Goal: Task Accomplishment & Management: Complete application form

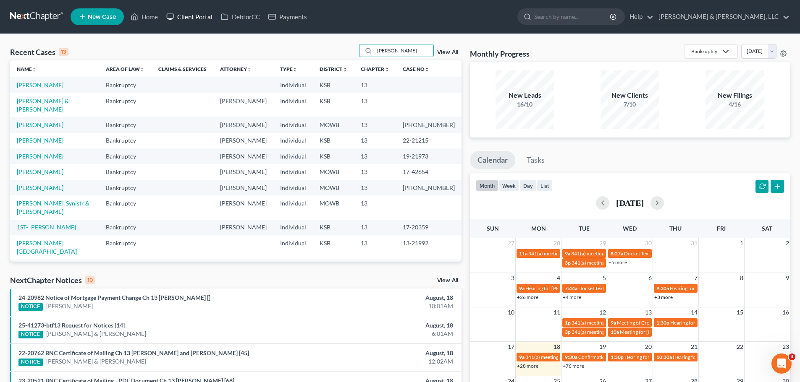
click at [194, 15] on link "Client Portal" at bounding box center [189, 16] width 55 height 15
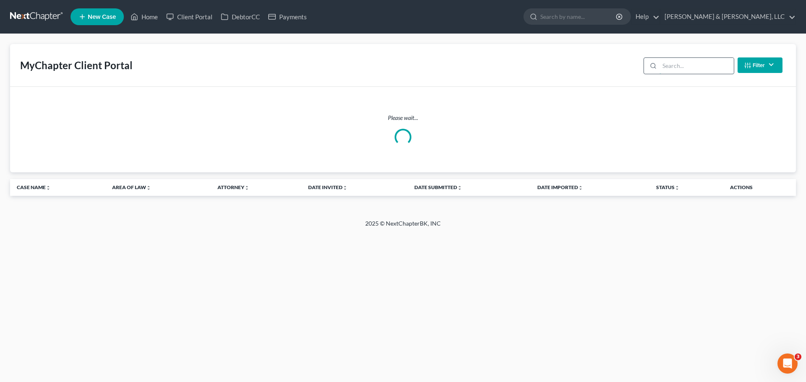
click at [638, 65] on input "search" at bounding box center [696, 66] width 74 height 16
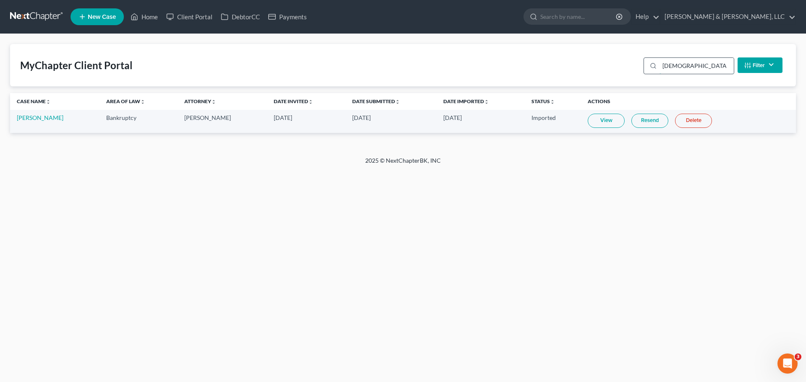
click at [638, 68] on input "shadd" at bounding box center [696, 66] width 74 height 16
type input "shadd"
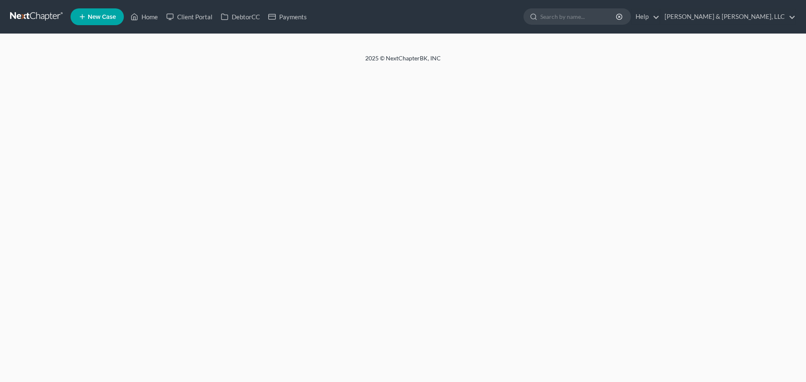
select select "2"
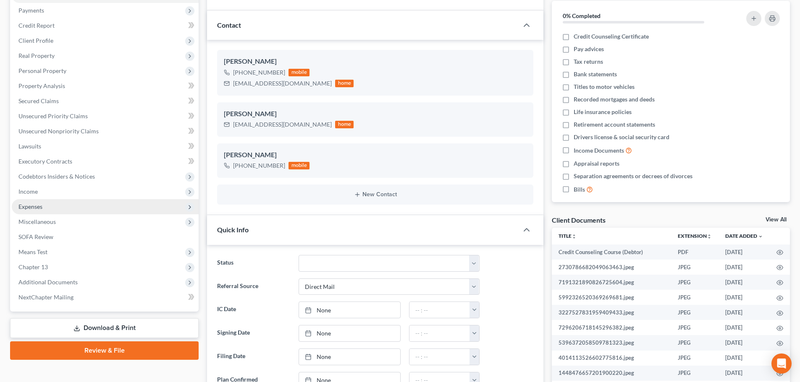
scroll to position [126, 0]
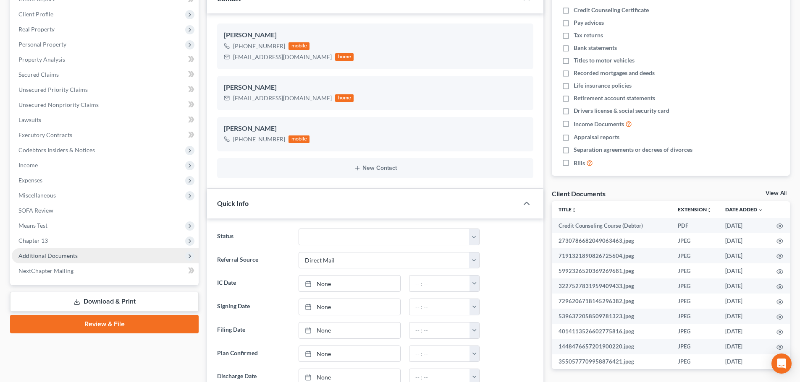
click at [71, 258] on span "Additional Documents" at bounding box center [47, 255] width 59 height 7
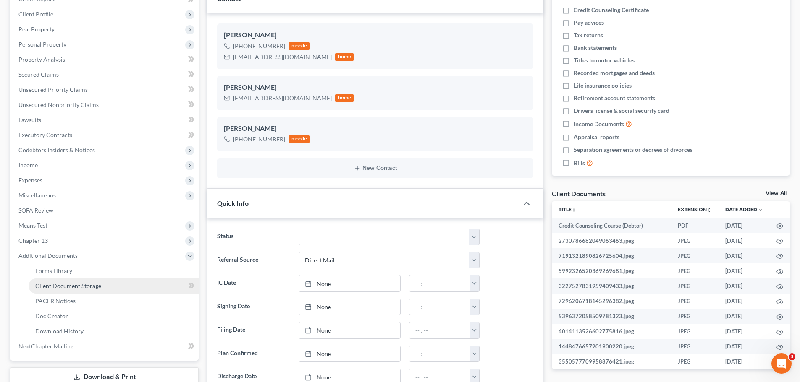
scroll to position [0, 0]
drag, startPoint x: 84, startPoint y: 285, endPoint x: 107, endPoint y: 277, distance: 24.0
click at [85, 285] on span "Client Document Storage" at bounding box center [68, 285] width 66 height 7
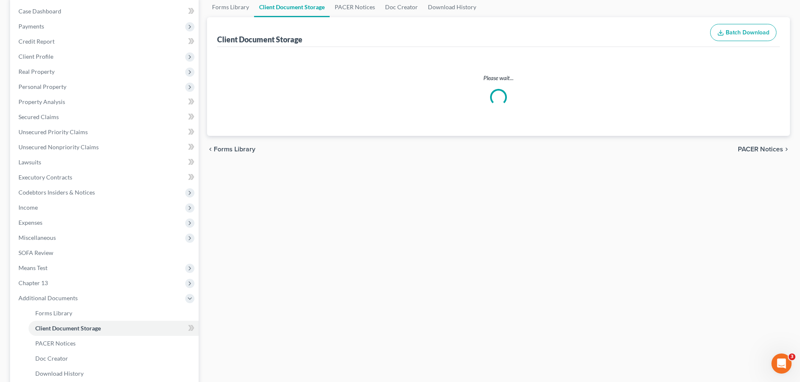
scroll to position [5, 0]
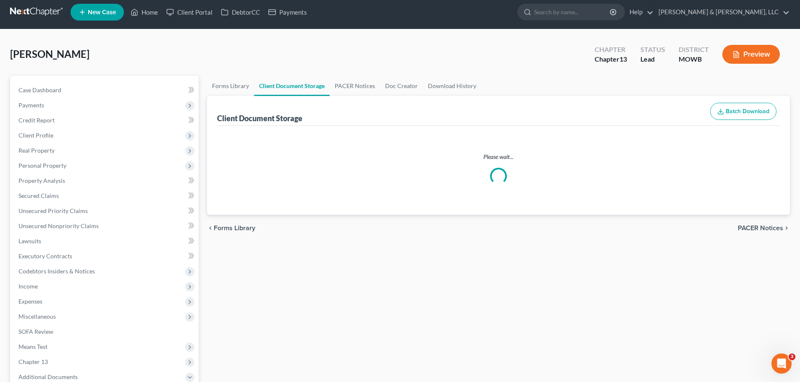
select select "5"
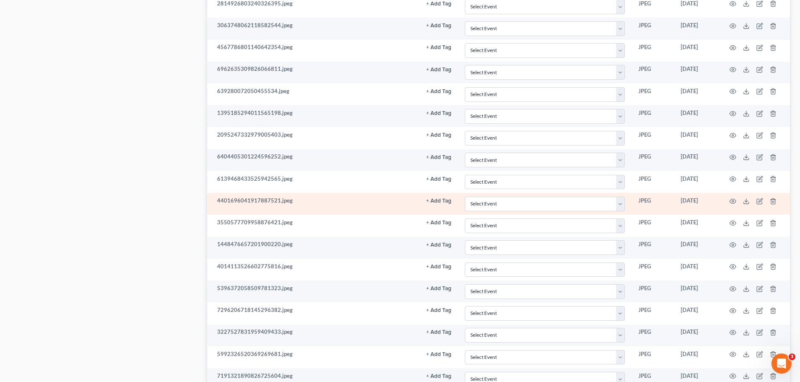
scroll to position [1376, 0]
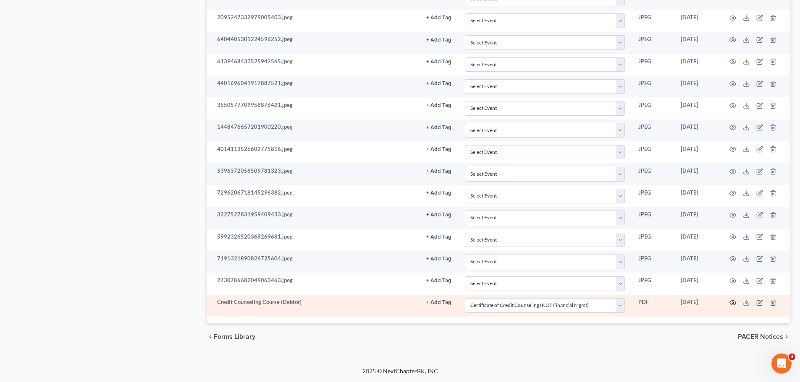
click at [732, 303] on circle "button" at bounding box center [733, 303] width 2 height 2
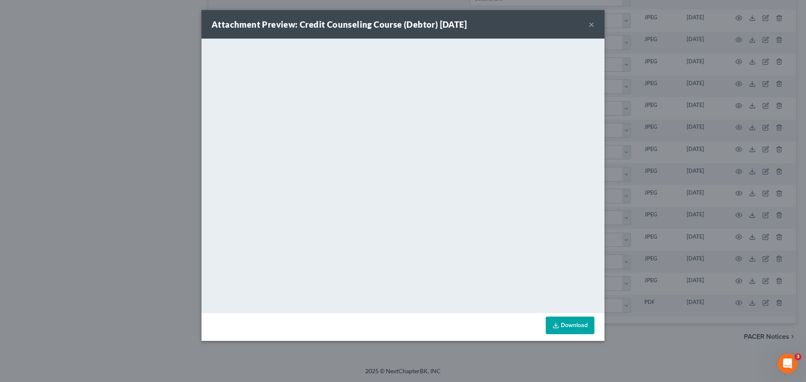
click at [591, 22] on button "×" at bounding box center [591, 24] width 6 height 10
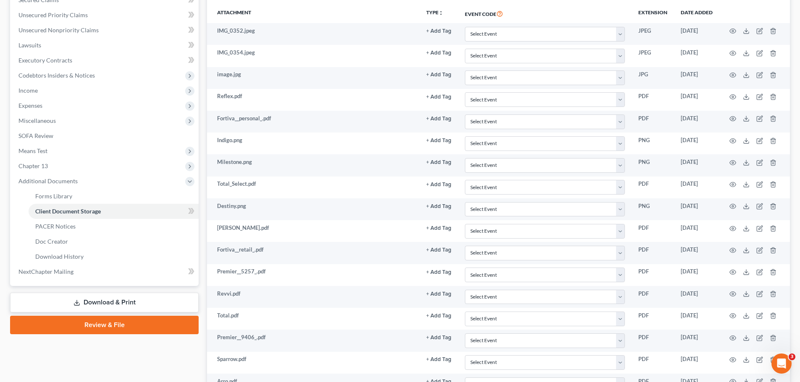
scroll to position [0, 0]
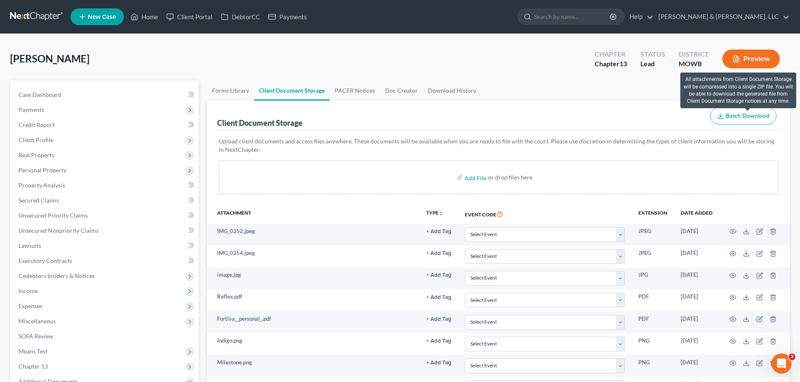
click at [742, 113] on span "Batch Download" at bounding box center [747, 115] width 44 height 7
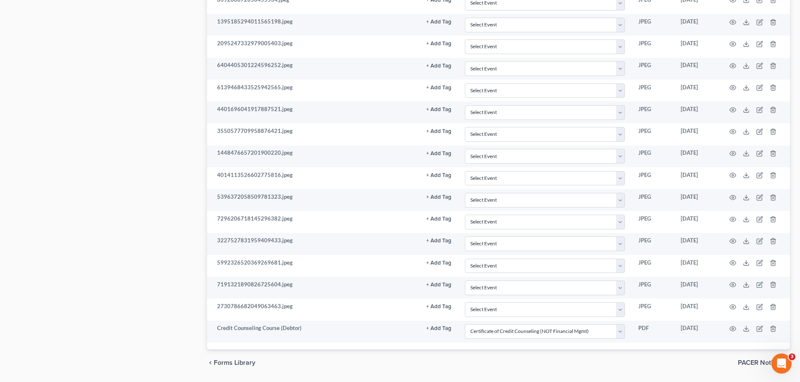
scroll to position [1375, 0]
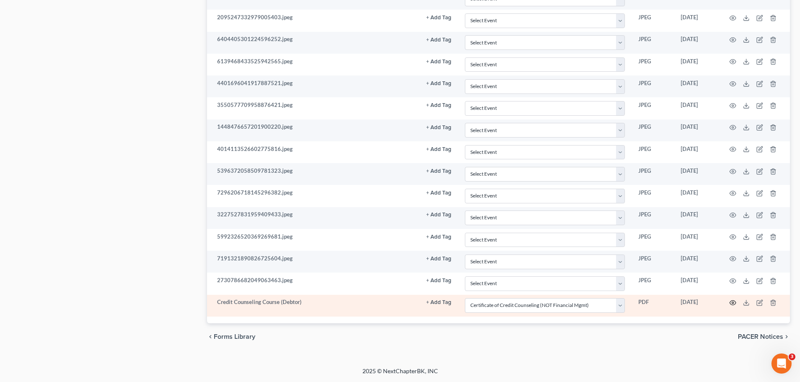
click at [732, 304] on icon "button" at bounding box center [732, 303] width 7 height 7
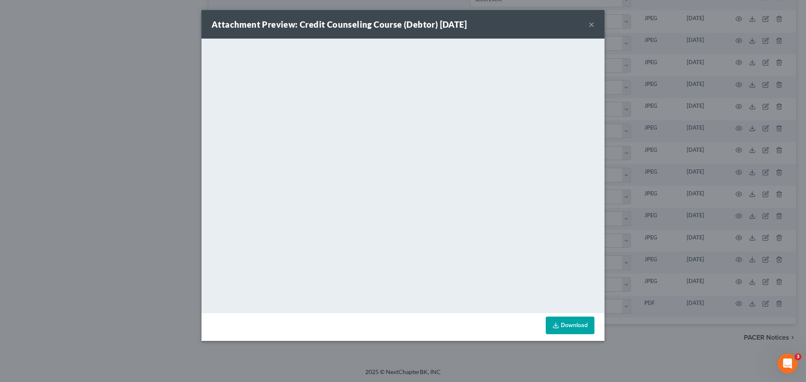
click at [593, 21] on button "×" at bounding box center [591, 24] width 6 height 10
select select "5"
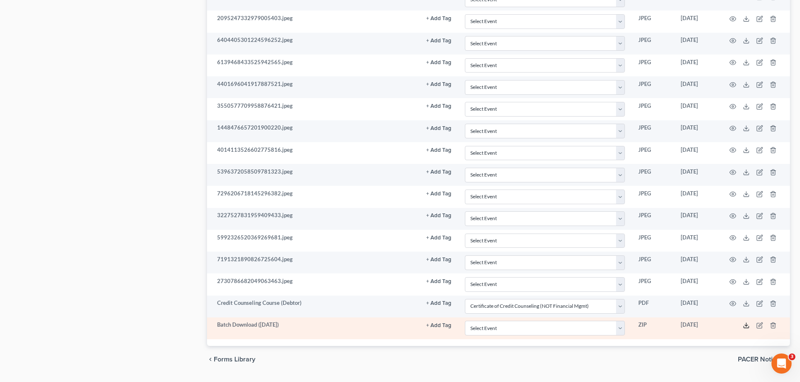
click at [747, 325] on icon at bounding box center [745, 325] width 7 height 7
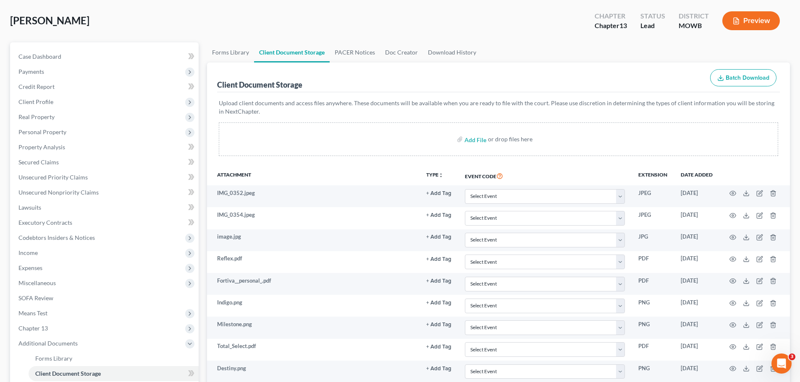
scroll to position [0, 0]
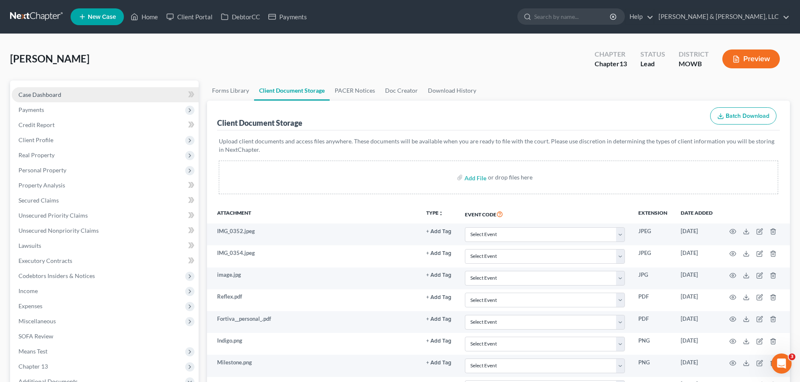
drag, startPoint x: 59, startPoint y: 95, endPoint x: 123, endPoint y: 93, distance: 63.4
click at [59, 95] on span "Case Dashboard" at bounding box center [39, 94] width 43 height 7
select select "2"
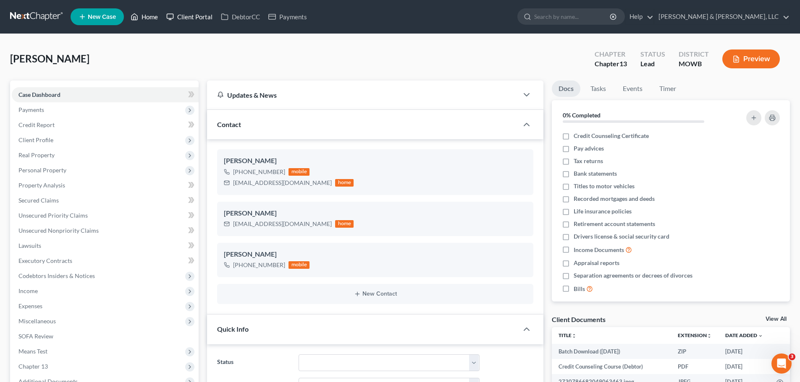
drag, startPoint x: 152, startPoint y: 18, endPoint x: 170, endPoint y: 18, distance: 18.1
click at [152, 18] on link "Home" at bounding box center [144, 16] width 36 height 15
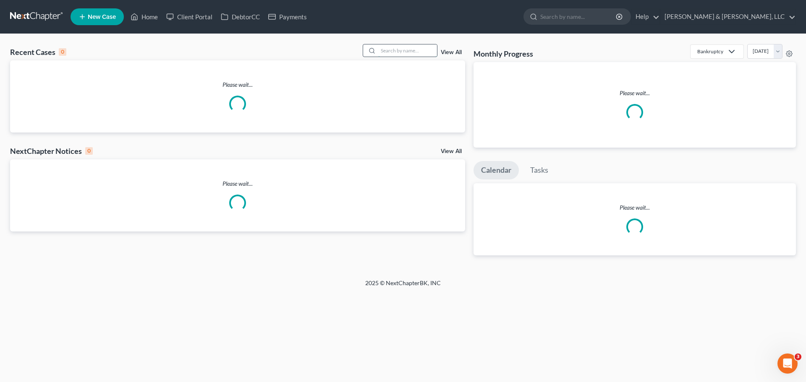
click at [417, 49] on input "search" at bounding box center [407, 50] width 59 height 12
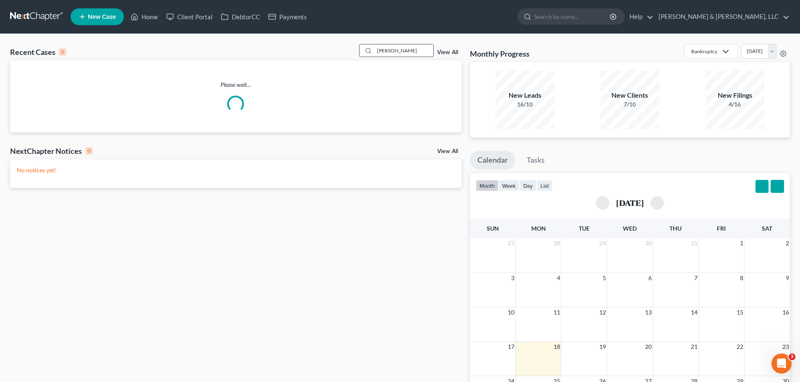
type input "[PERSON_NAME]"
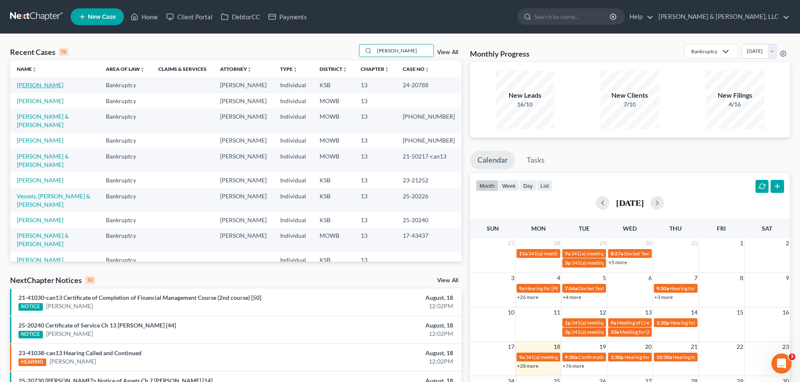
click at [51, 85] on link "[PERSON_NAME]" at bounding box center [40, 84] width 47 height 7
select select "6"
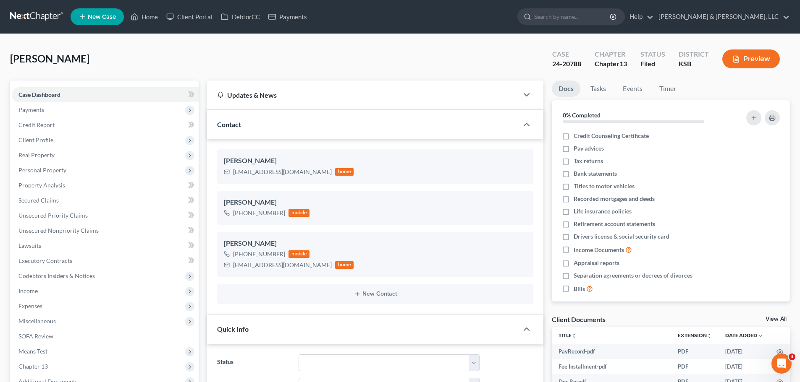
scroll to position [686, 0]
click at [142, 16] on link "Home" at bounding box center [144, 16] width 36 height 15
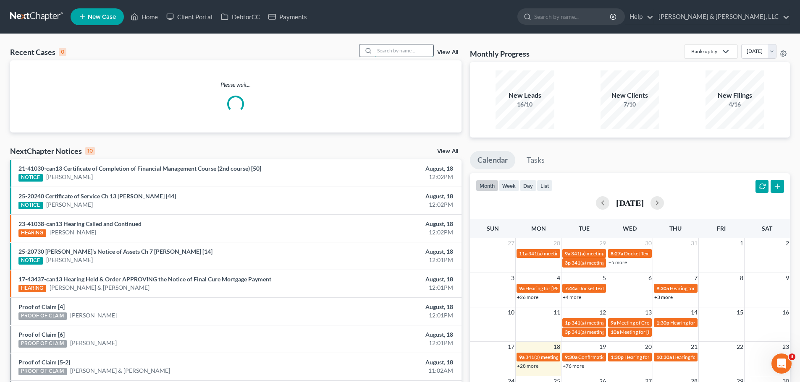
click at [409, 51] on input "search" at bounding box center [403, 50] width 59 height 12
type input "[PERSON_NAME]"
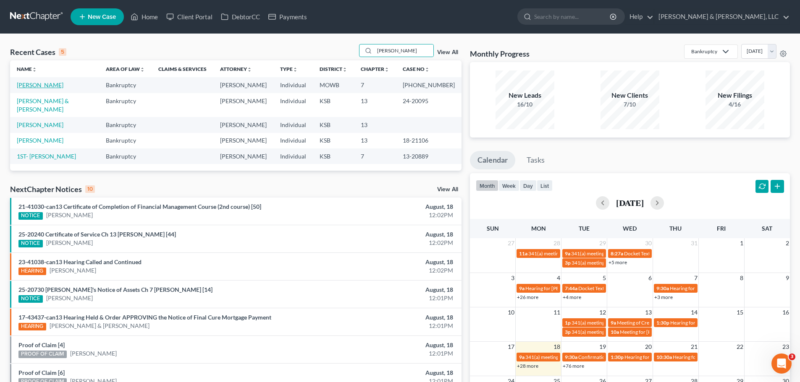
click at [37, 87] on link "[PERSON_NAME]" at bounding box center [40, 84] width 47 height 7
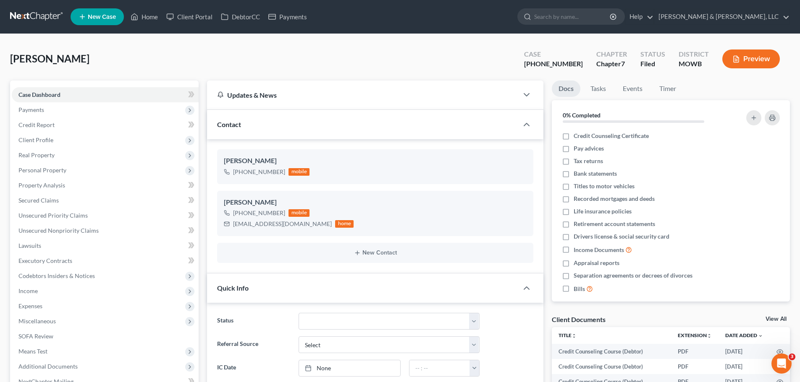
scroll to position [149, 0]
drag, startPoint x: 154, startPoint y: 15, endPoint x: 222, endPoint y: 50, distance: 76.6
click at [154, 15] on link "Home" at bounding box center [144, 16] width 36 height 15
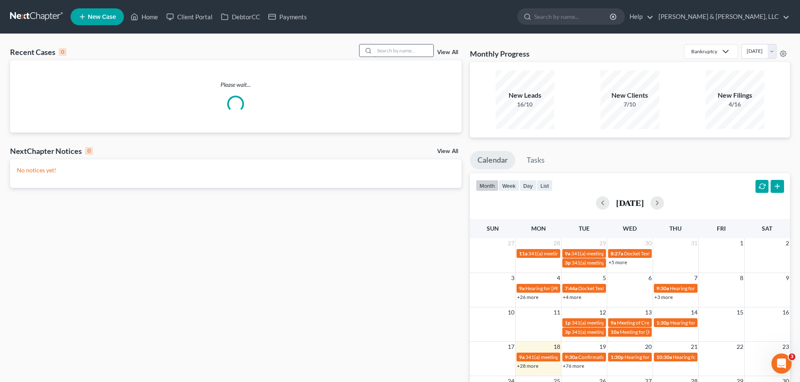
click at [396, 53] on input "search" at bounding box center [403, 50] width 59 height 12
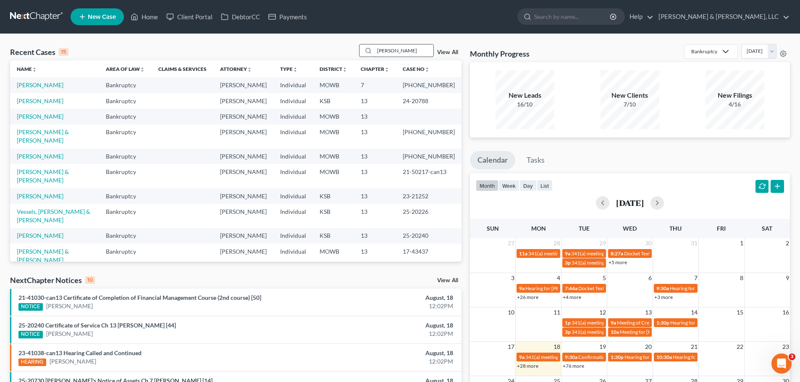
type input "[PERSON_NAME]"
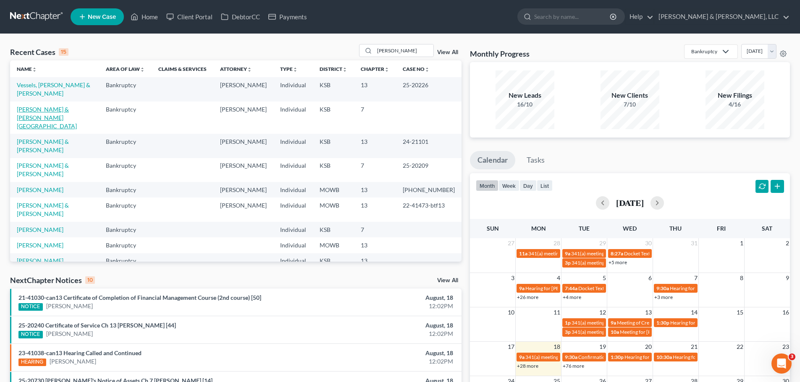
click at [50, 106] on link "[PERSON_NAME] & [PERSON_NAME][GEOGRAPHIC_DATA]" at bounding box center [47, 118] width 60 height 24
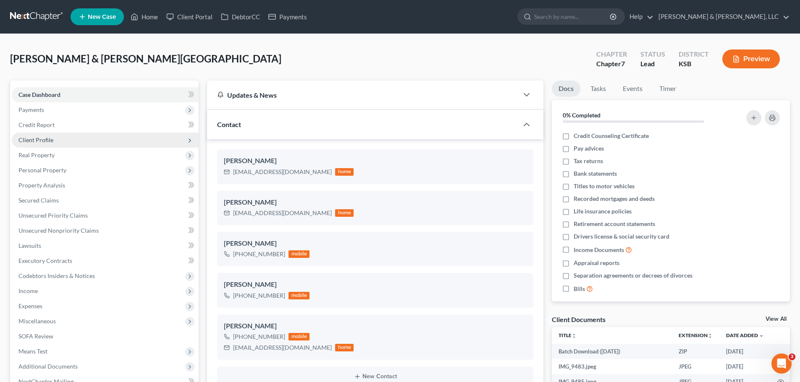
click at [59, 138] on span "Client Profile" at bounding box center [105, 140] width 187 height 15
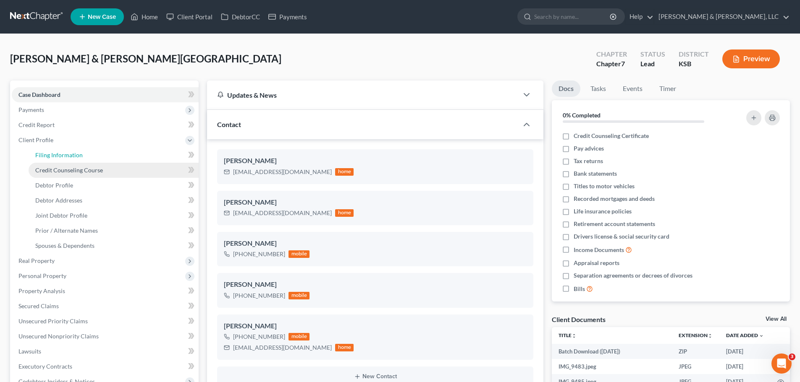
drag, startPoint x: 69, startPoint y: 152, endPoint x: 92, endPoint y: 167, distance: 27.4
click at [70, 152] on span "Filing Information" at bounding box center [58, 155] width 47 height 7
select select "1"
select select "0"
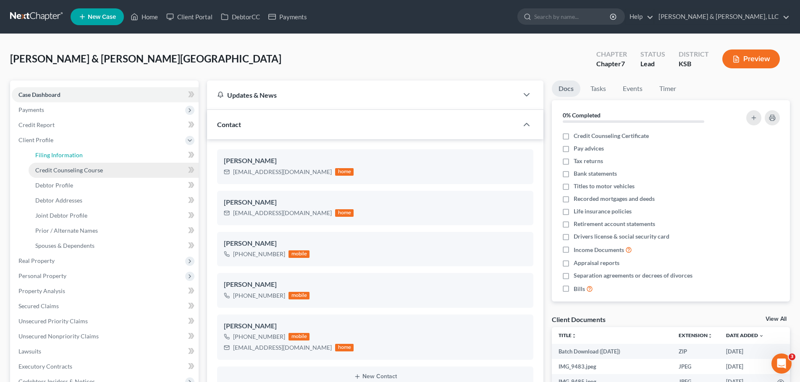
select select "17"
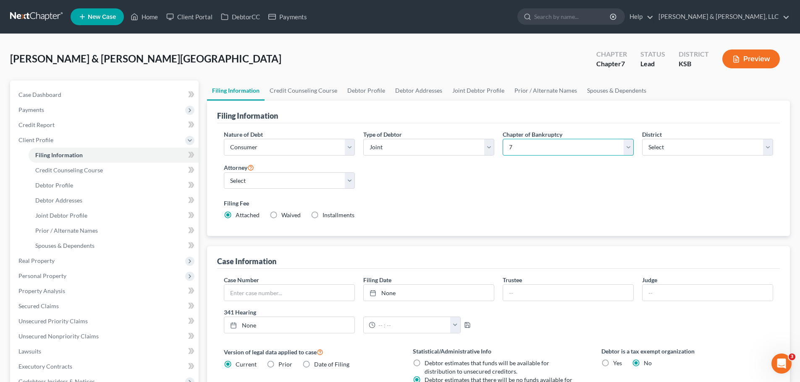
click at [529, 149] on select "Select 7 11 12 13" at bounding box center [567, 147] width 131 height 17
select select "3"
click at [502, 139] on select "Select 7 11 12 13" at bounding box center [567, 147] width 131 height 17
click at [290, 212] on span "Installments" at bounding box center [297, 215] width 32 height 7
click at [290, 212] on input "Installments Installments" at bounding box center [287, 213] width 5 height 5
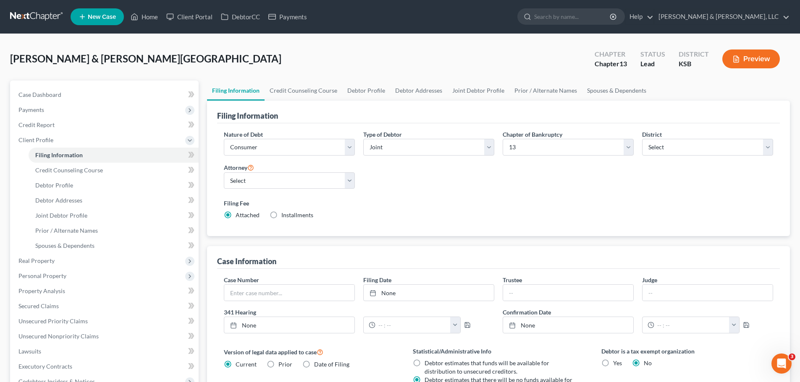
radio input "true"
radio input "false"
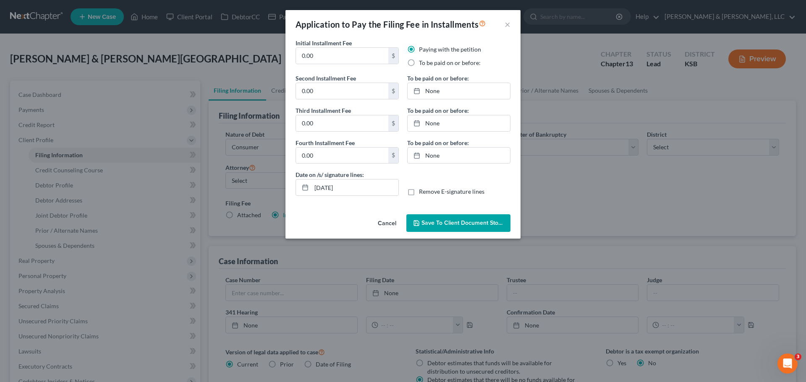
click at [392, 222] on button "Cancel" at bounding box center [387, 223] width 32 height 17
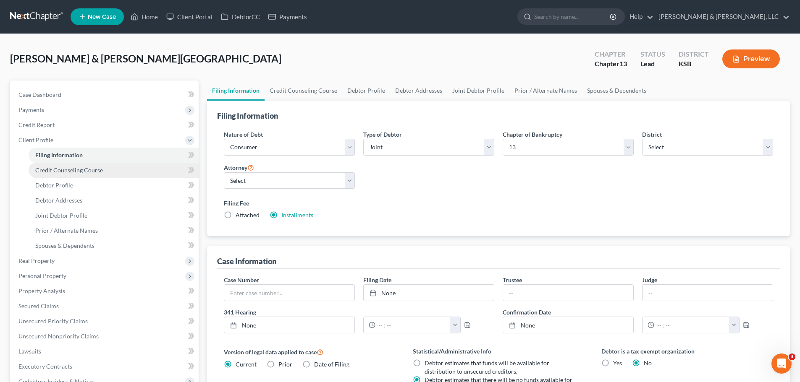
click at [66, 176] on link "Credit Counseling Course" at bounding box center [114, 170] width 170 height 15
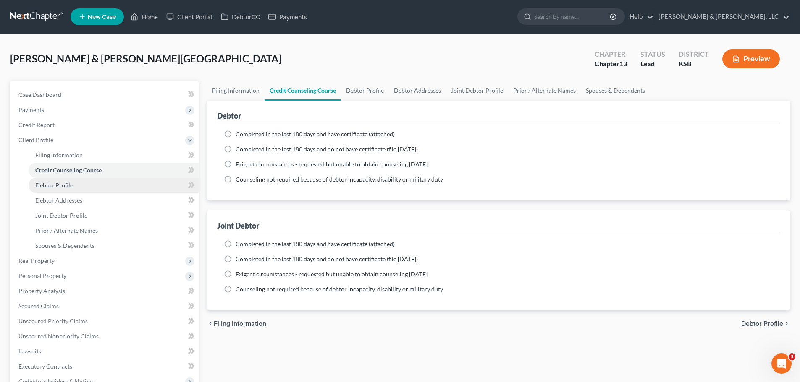
click at [69, 180] on link "Debtor Profile" at bounding box center [114, 185] width 170 height 15
select select "1"
select select "4"
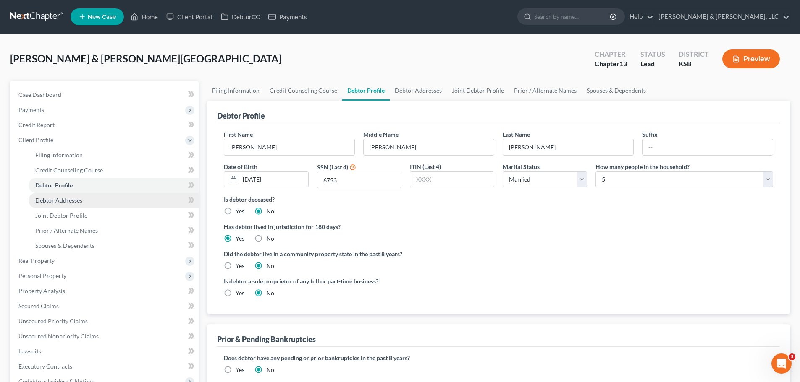
click at [81, 201] on span "Debtor Addresses" at bounding box center [58, 200] width 47 height 7
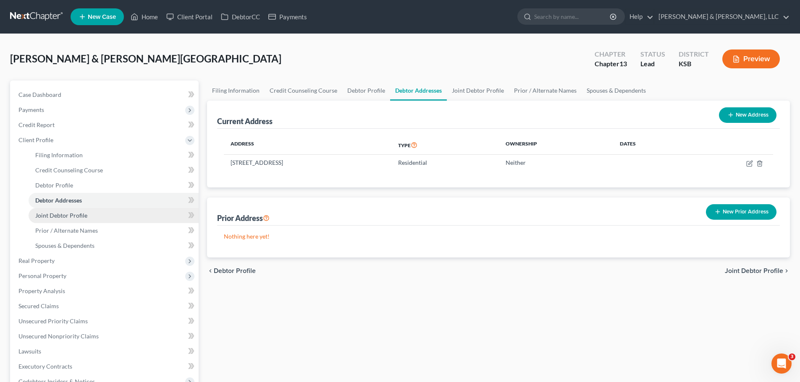
click at [84, 222] on link "Joint Debtor Profile" at bounding box center [114, 215] width 170 height 15
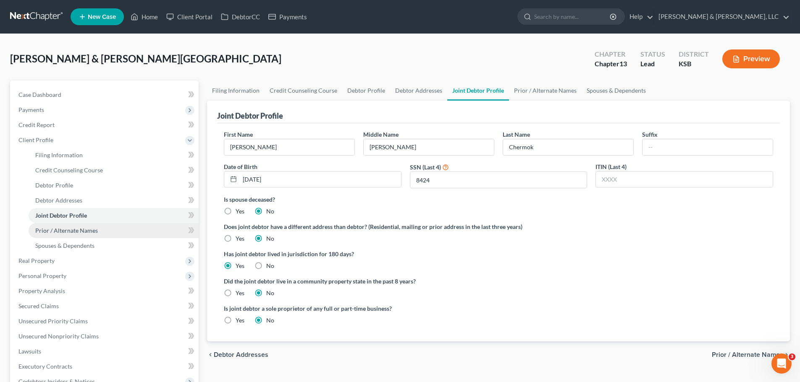
click at [91, 235] on link "Prior / Alternate Names" at bounding box center [114, 230] width 170 height 15
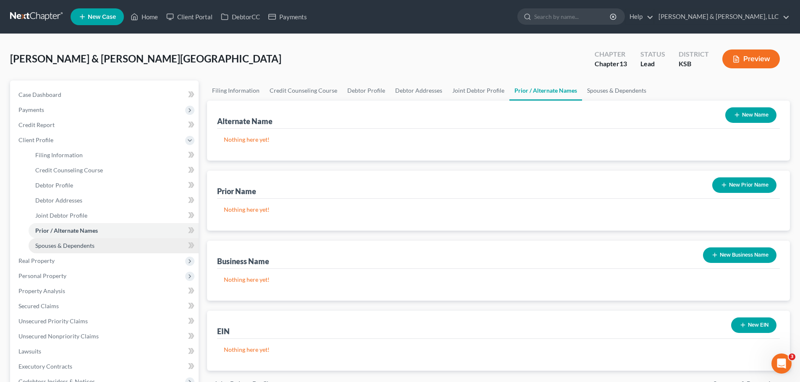
click at [89, 246] on span "Spouses & Dependents" at bounding box center [64, 245] width 59 height 7
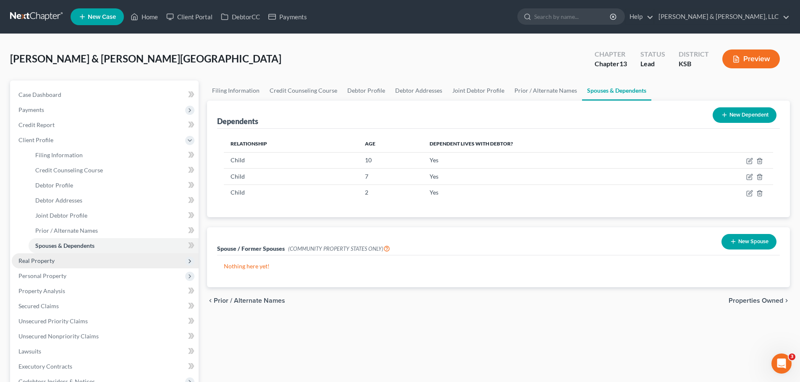
click at [73, 263] on span "Real Property" at bounding box center [105, 260] width 187 height 15
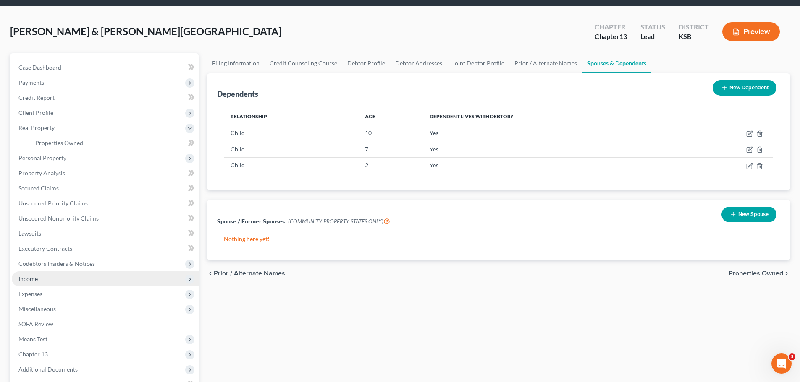
scroll to position [42, 0]
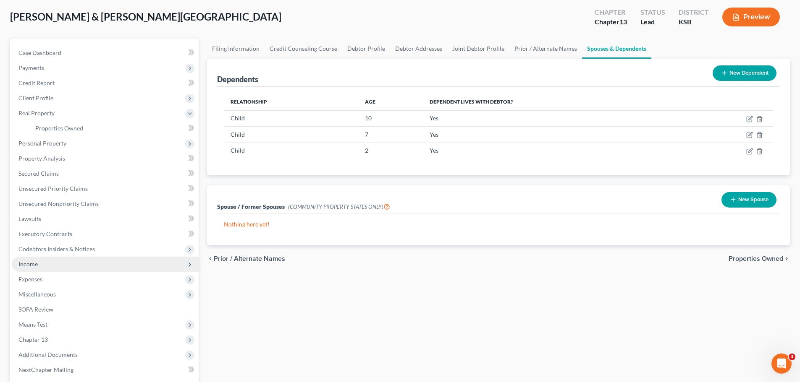
click at [44, 267] on span "Income" at bounding box center [105, 264] width 187 height 15
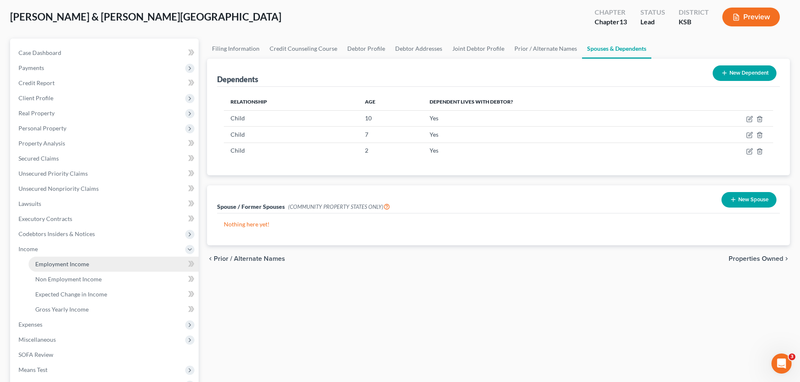
click at [55, 263] on span "Employment Income" at bounding box center [62, 264] width 54 height 7
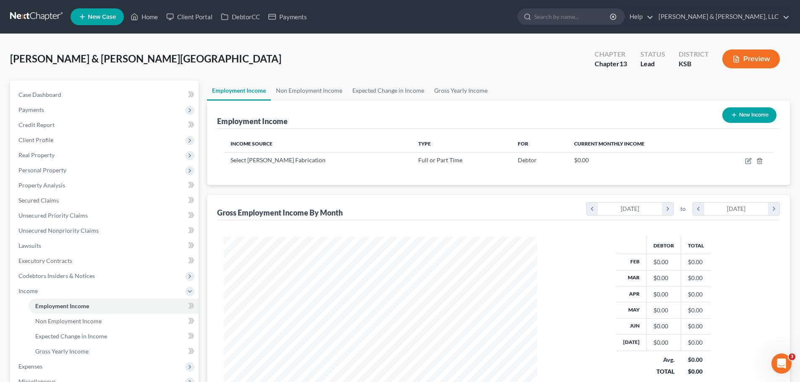
scroll to position [157, 330]
